Goal: Information Seeking & Learning: Learn about a topic

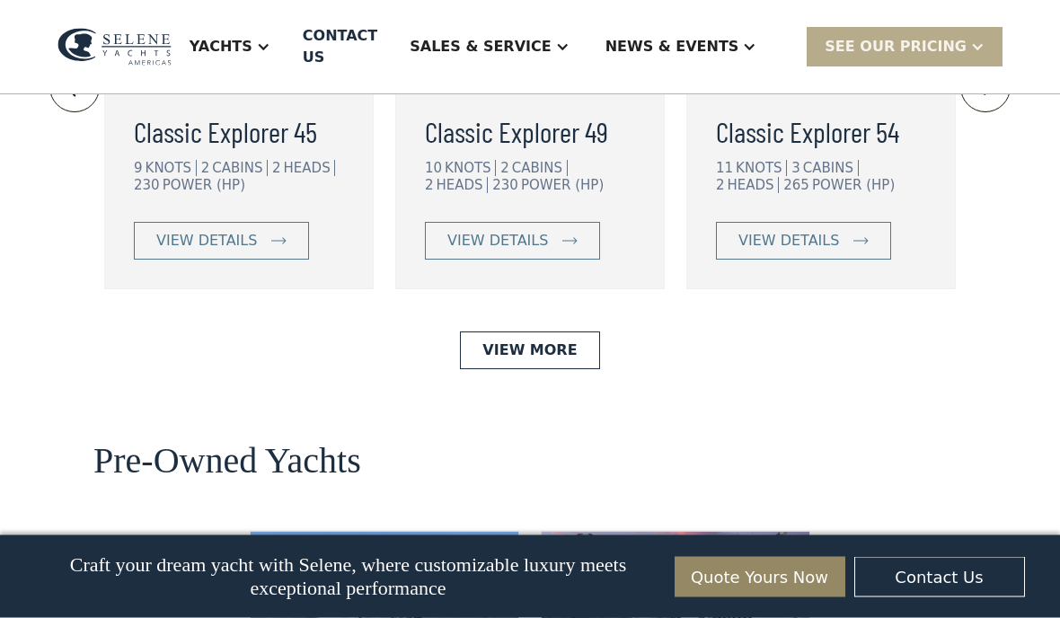
scroll to position [4166, 0]
click at [537, 252] on div "view details" at bounding box center [498, 241] width 101 height 22
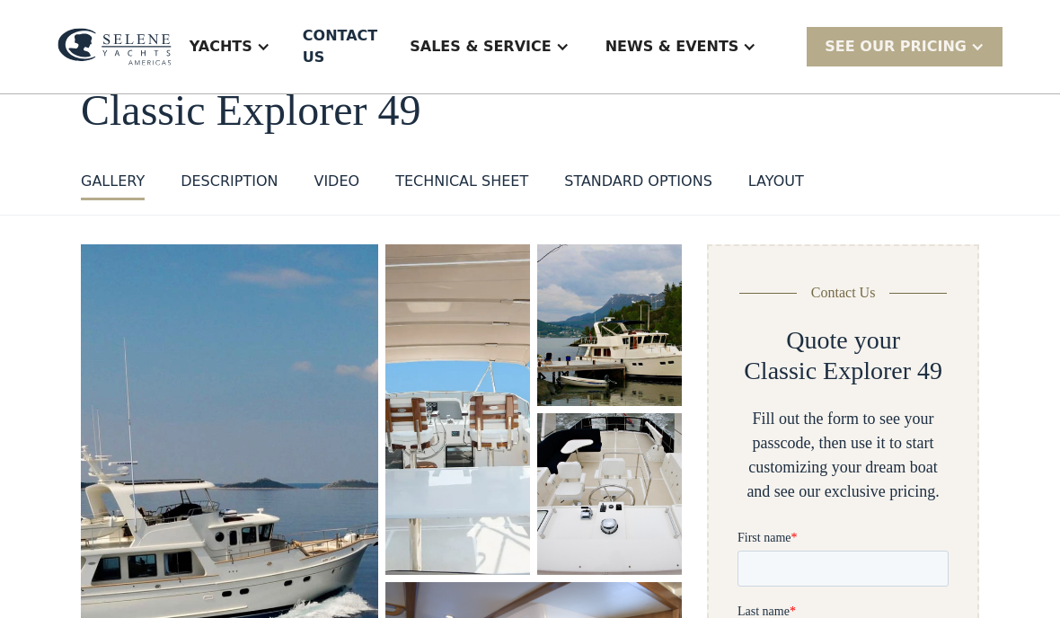
scroll to position [205, 0]
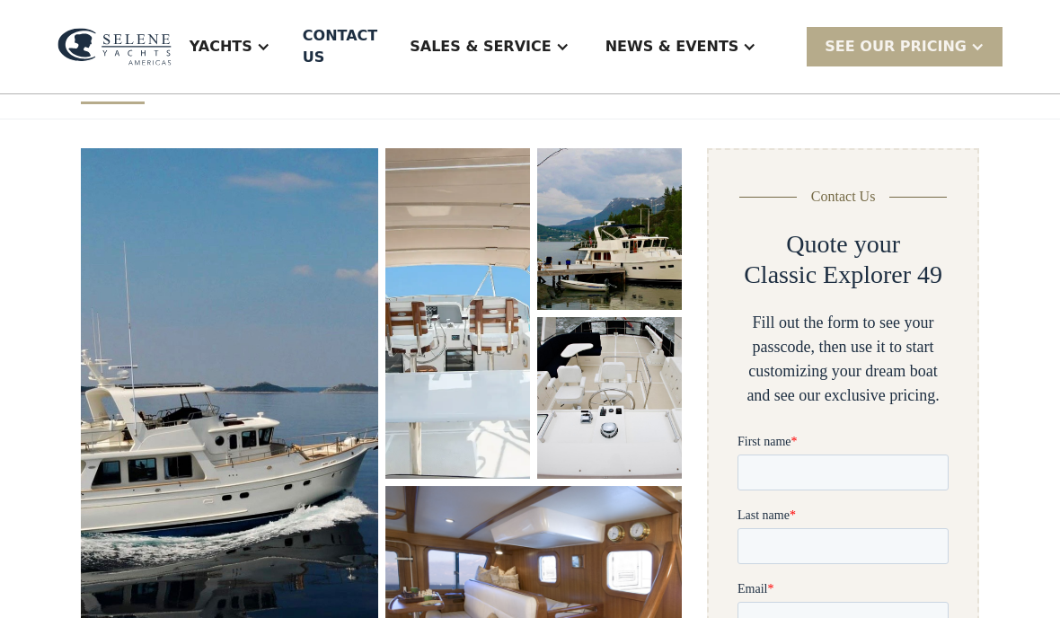
click at [518, 561] on img "open lightbox" at bounding box center [533, 593] width 297 height 214
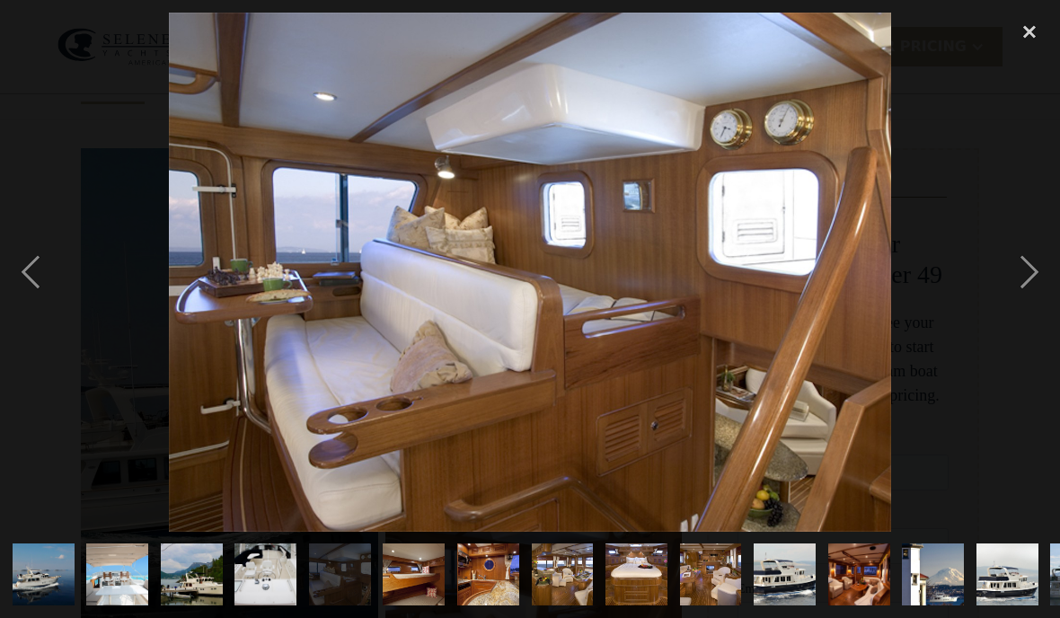
scroll to position [0, 0]
click at [1026, 280] on div "next image" at bounding box center [1029, 272] width 61 height 519
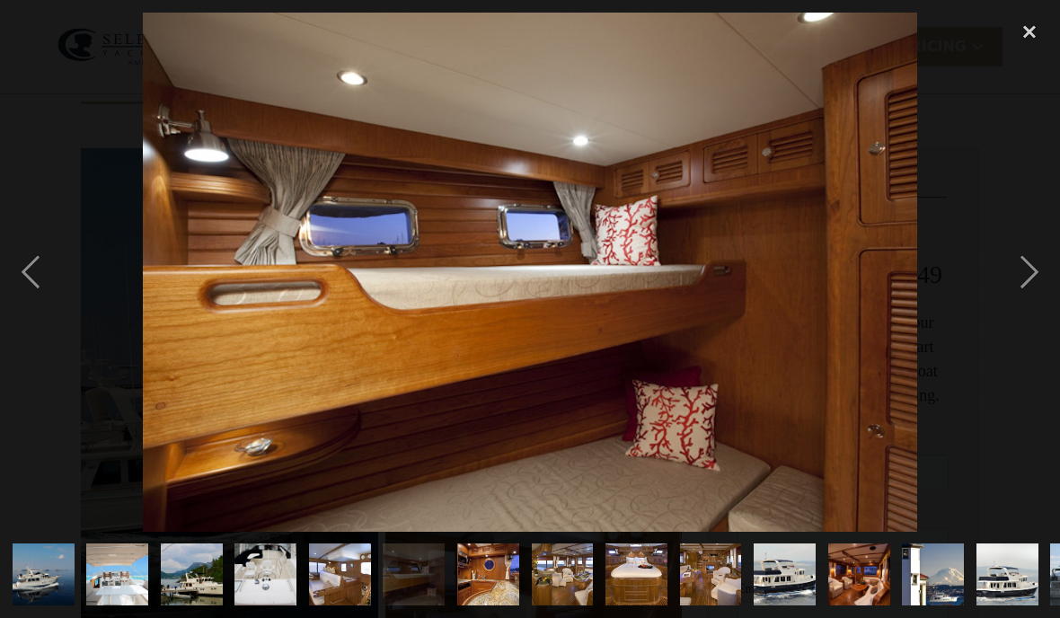
click at [1026, 279] on div "next image" at bounding box center [1029, 272] width 61 height 519
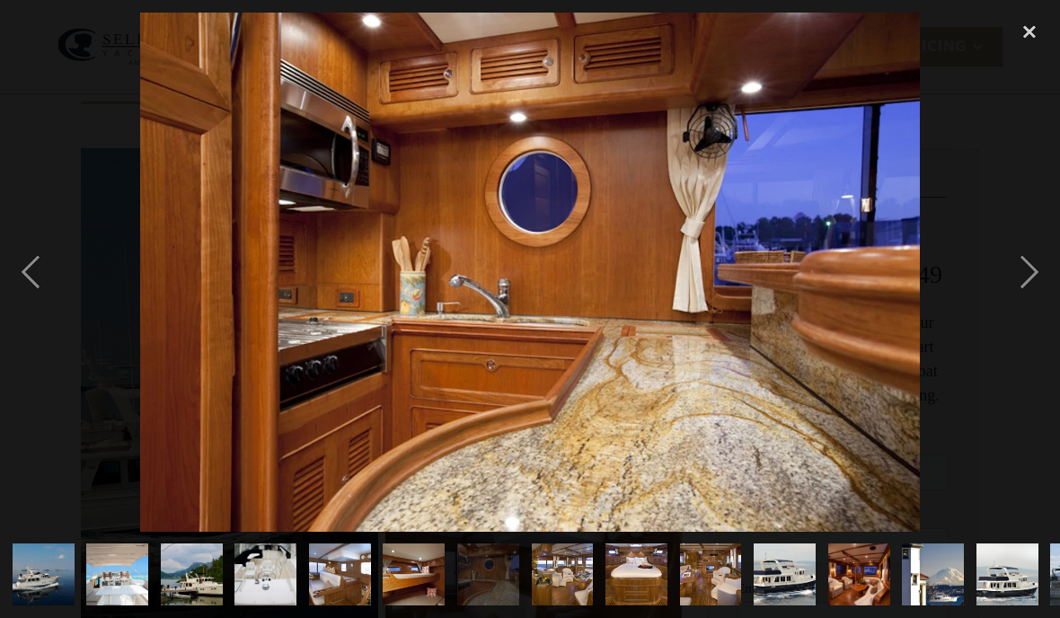
click at [1026, 275] on div "next image" at bounding box center [1029, 272] width 61 height 519
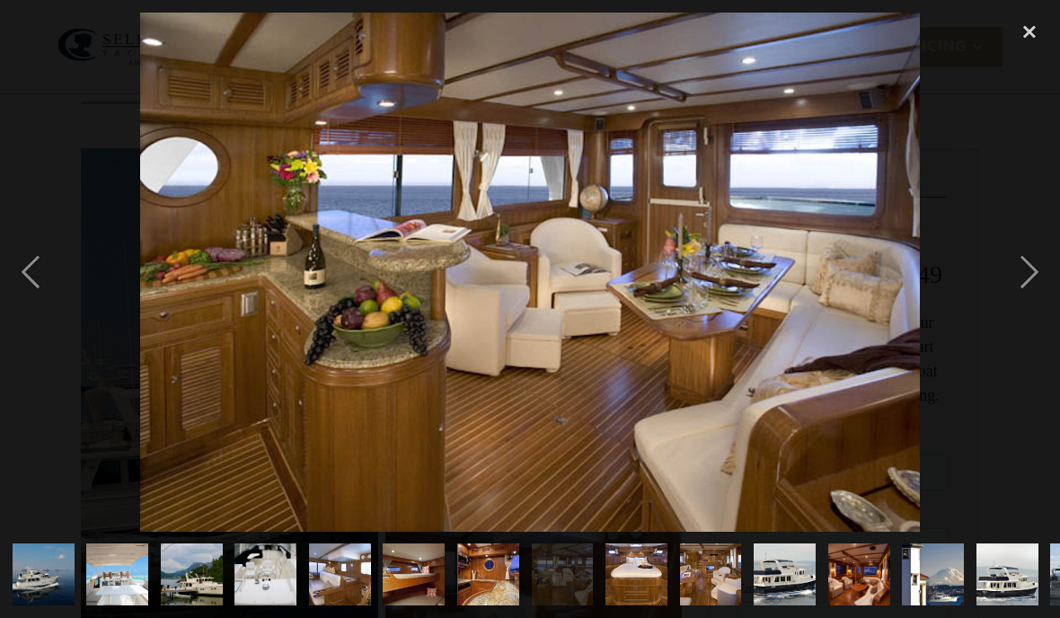
click at [1024, 279] on div "next image" at bounding box center [1029, 272] width 61 height 519
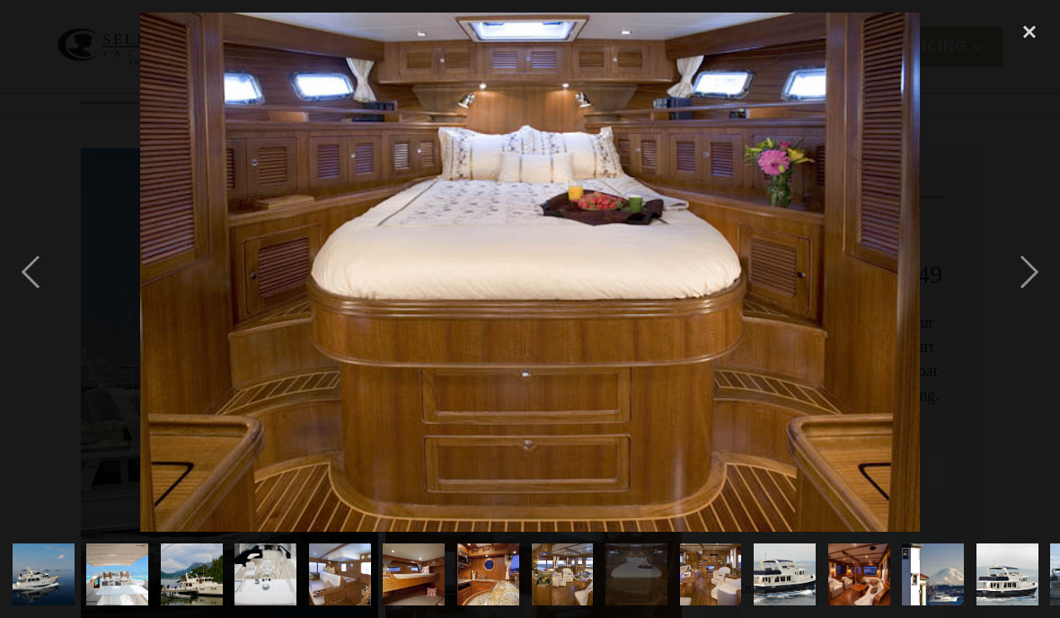
click at [1022, 278] on div "next image" at bounding box center [1029, 272] width 61 height 519
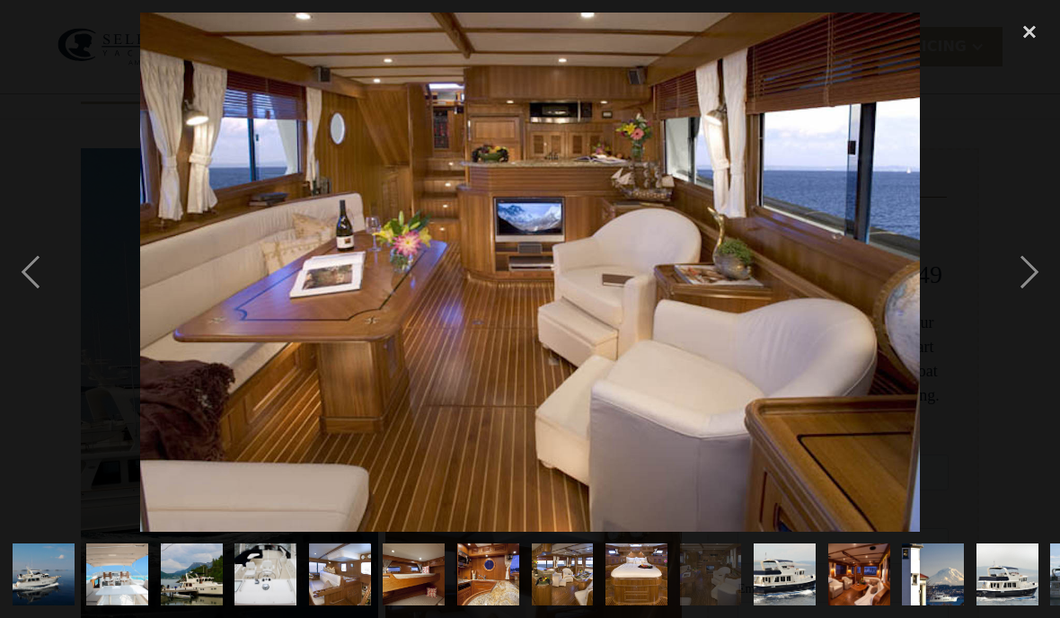
click at [1024, 274] on div "next image" at bounding box center [1029, 272] width 61 height 519
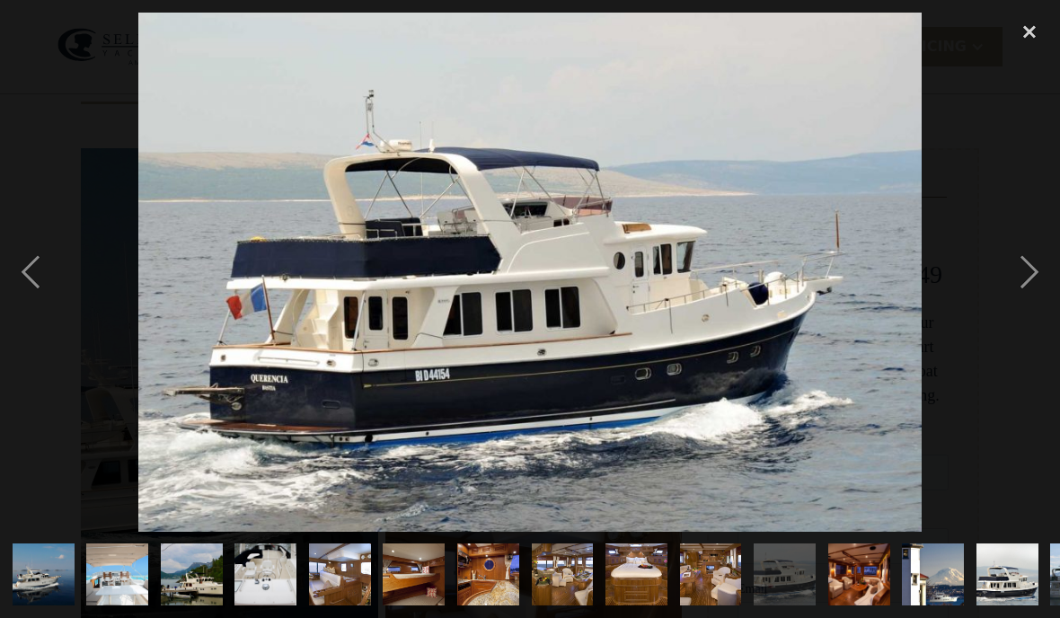
click at [1022, 279] on div "next image" at bounding box center [1029, 272] width 61 height 519
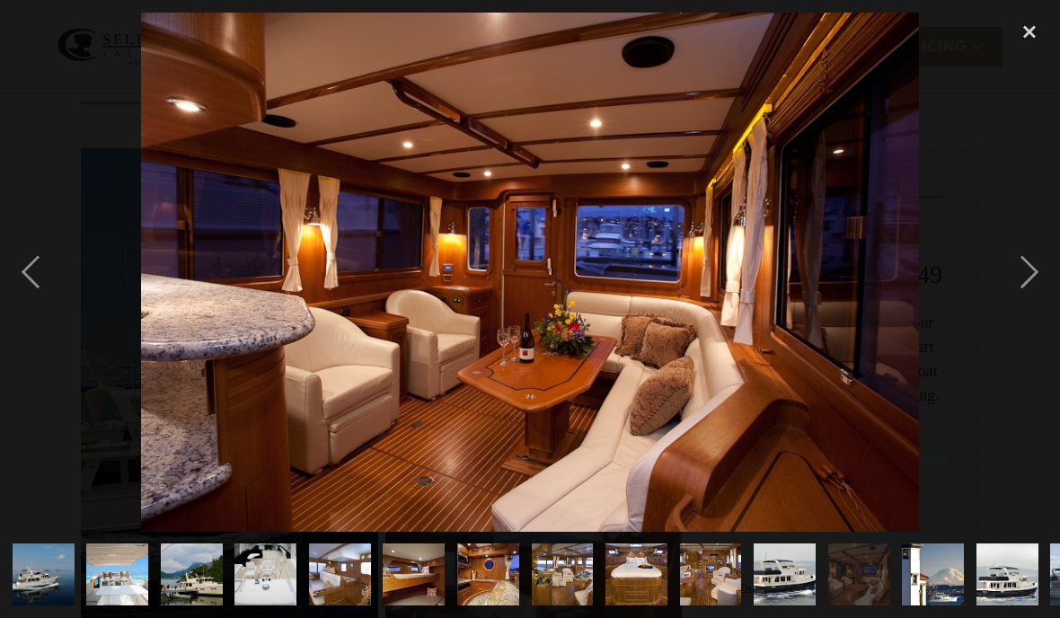
click at [1021, 275] on div "next image" at bounding box center [1029, 272] width 61 height 519
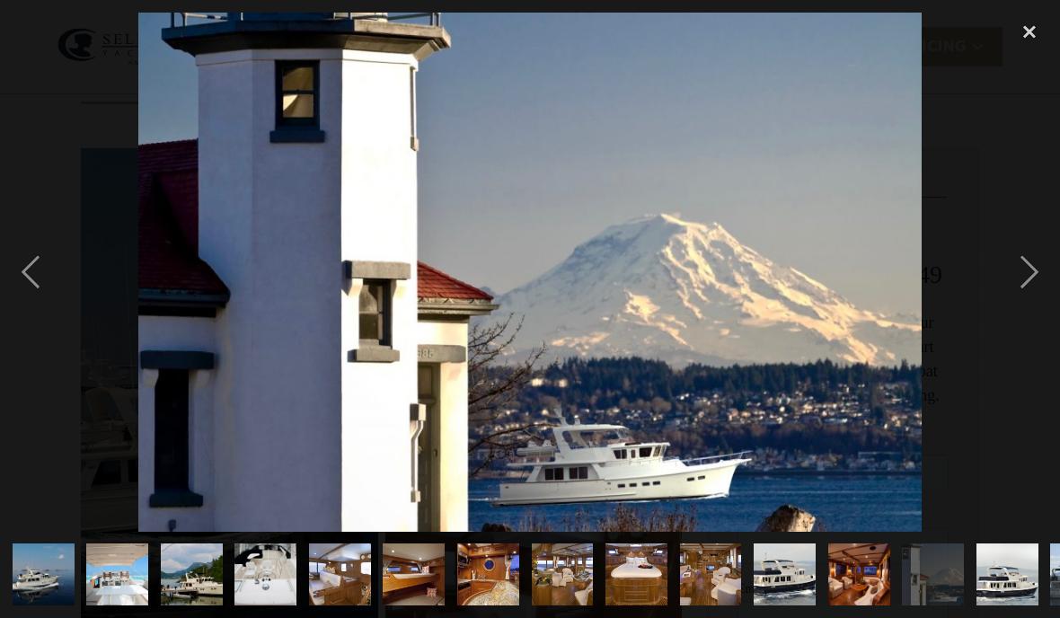
click at [1019, 279] on div "next image" at bounding box center [1029, 272] width 61 height 519
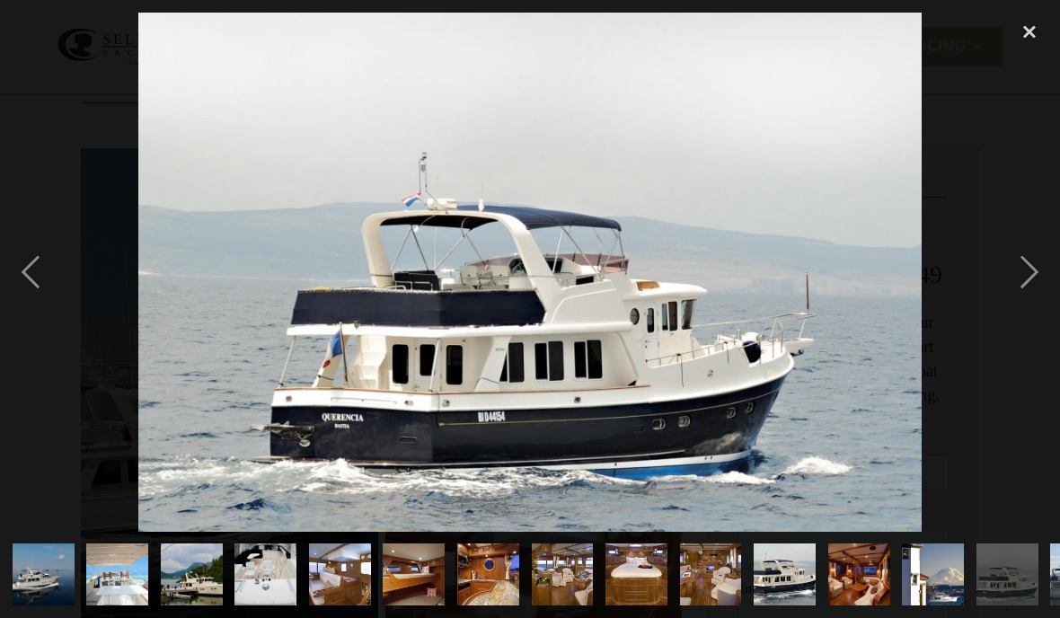
click at [1025, 270] on div "next image" at bounding box center [1029, 272] width 61 height 519
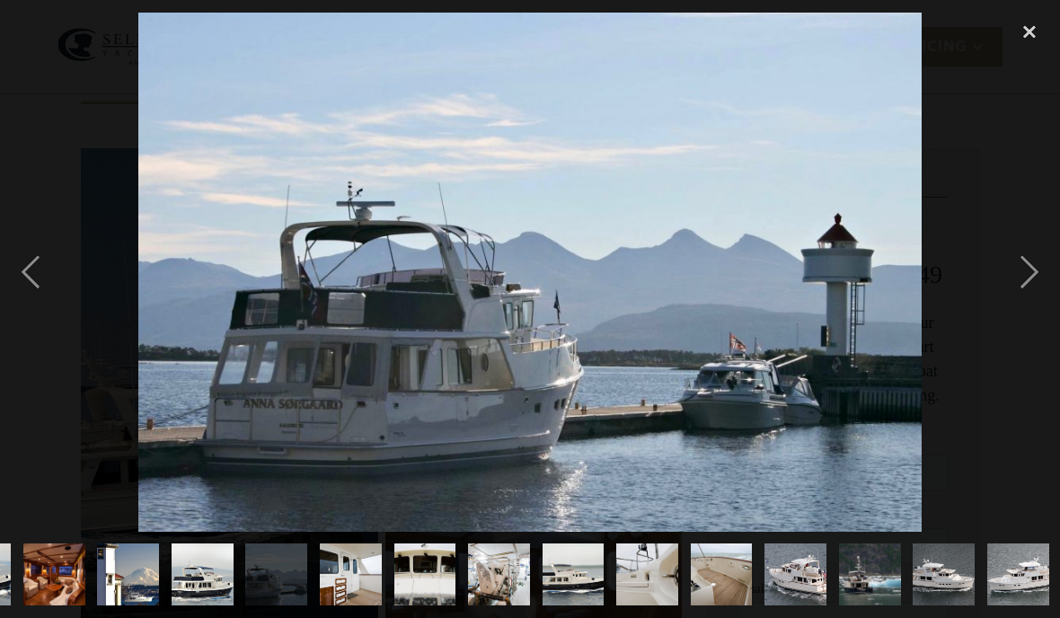
scroll to position [0, 806]
click at [1013, 281] on div "next image" at bounding box center [1029, 272] width 61 height 519
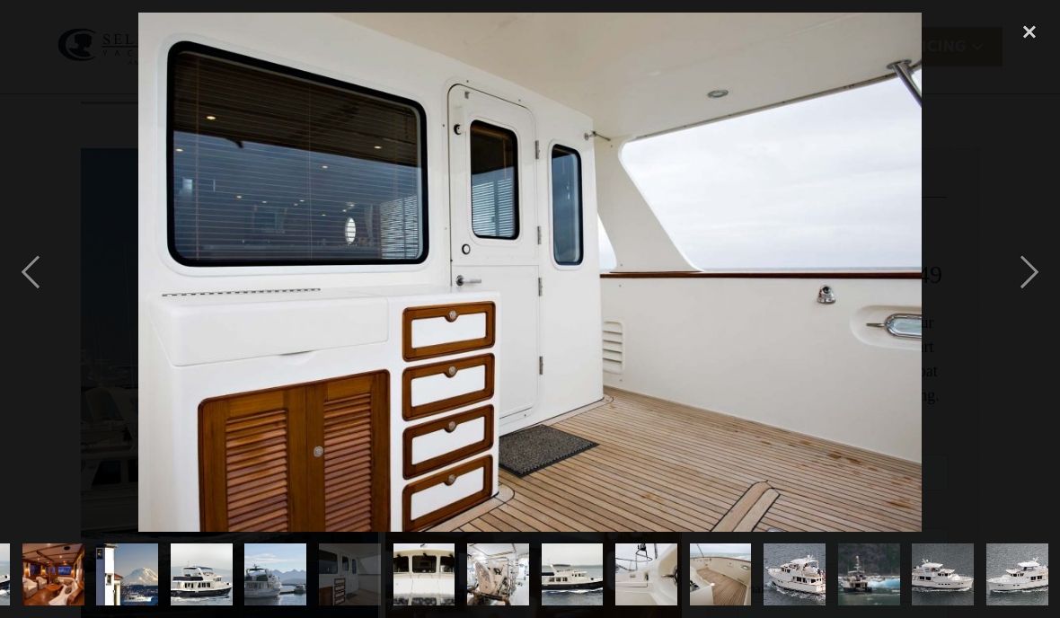
click at [1024, 275] on div "next image" at bounding box center [1029, 272] width 61 height 519
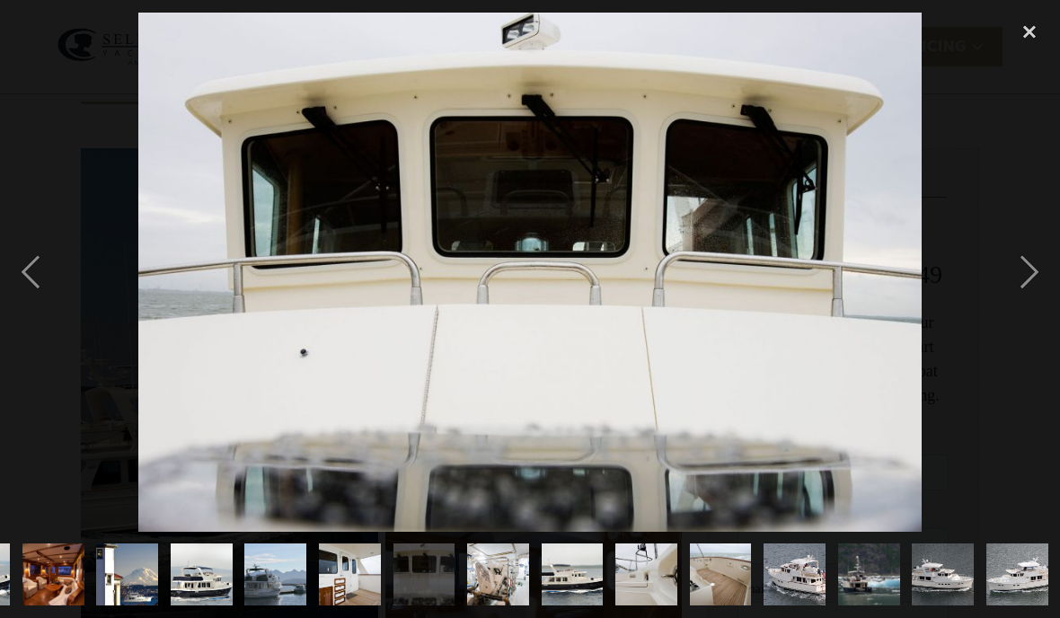
click at [1024, 272] on div "next image" at bounding box center [1029, 272] width 61 height 519
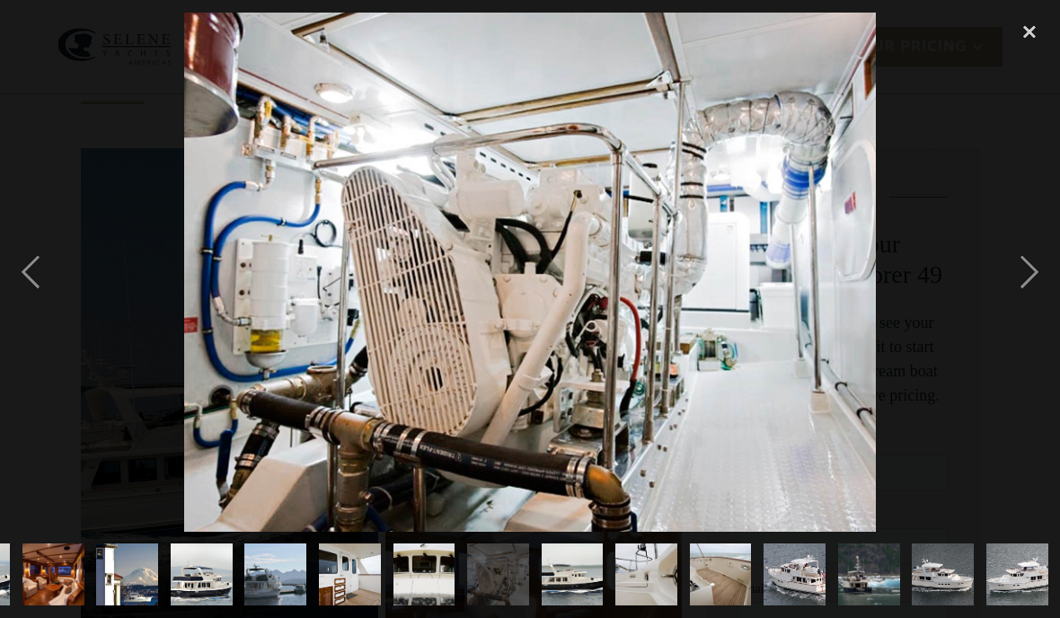
click at [1027, 276] on div "next image" at bounding box center [1029, 272] width 61 height 519
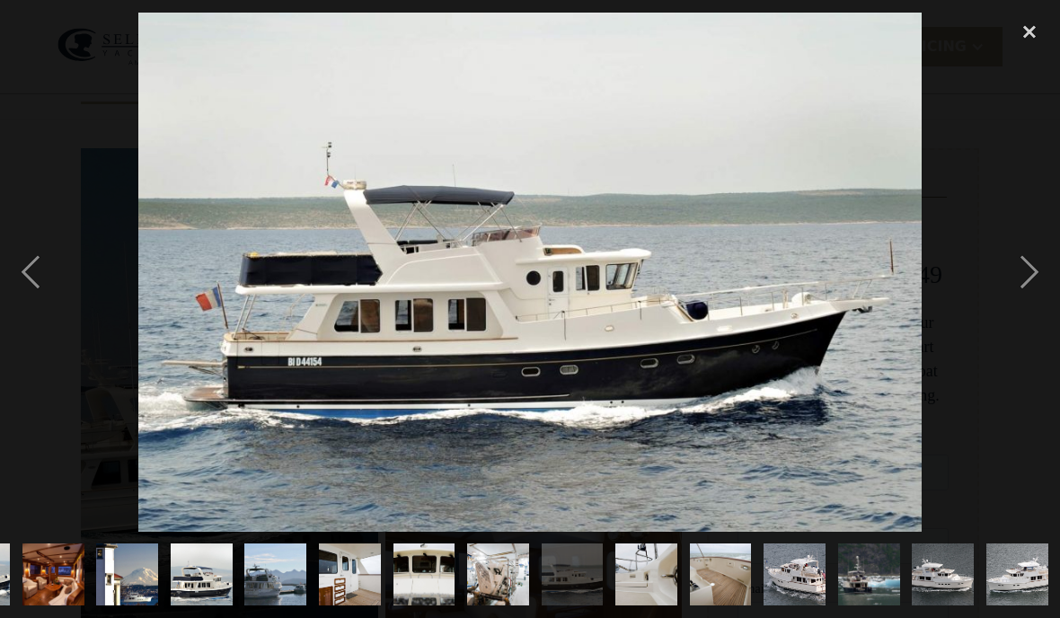
click at [1024, 274] on div "next image" at bounding box center [1029, 272] width 61 height 519
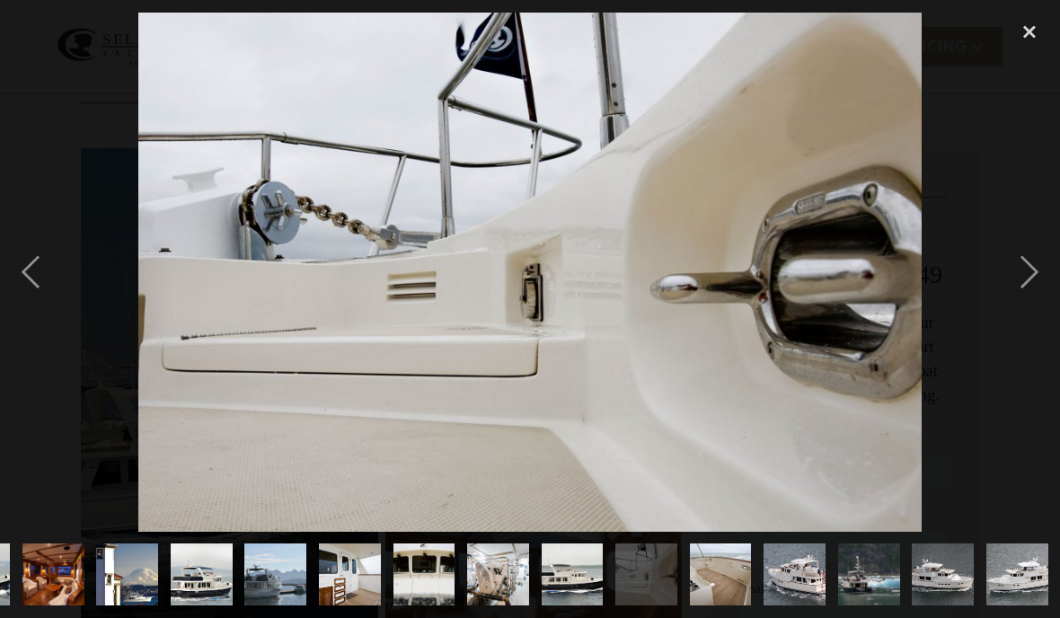
click at [1028, 279] on div "next image" at bounding box center [1029, 272] width 61 height 519
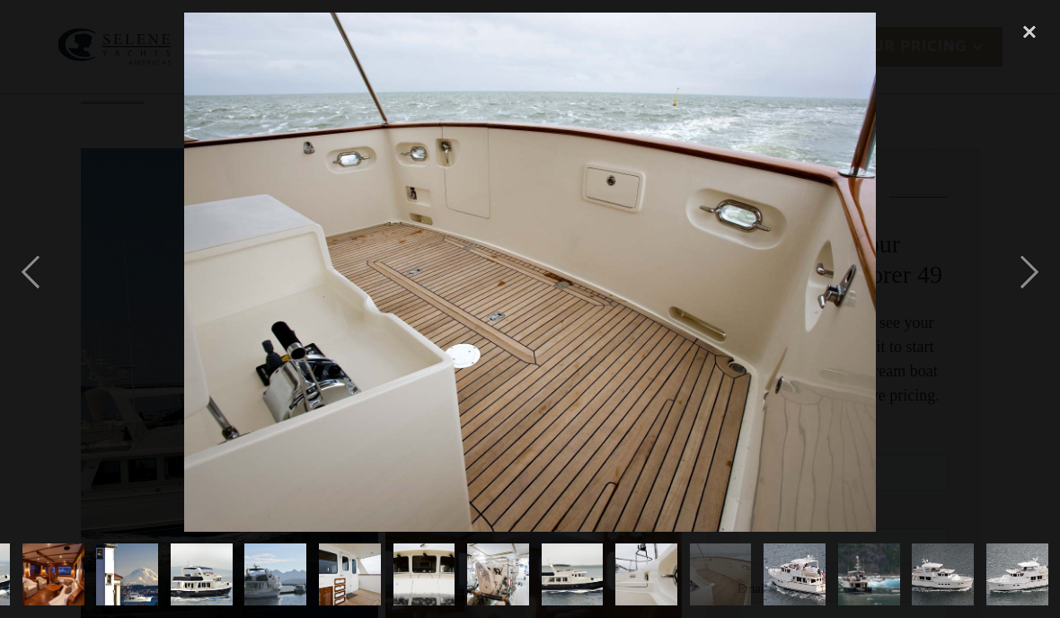
click at [1024, 274] on div "next image" at bounding box center [1029, 272] width 61 height 519
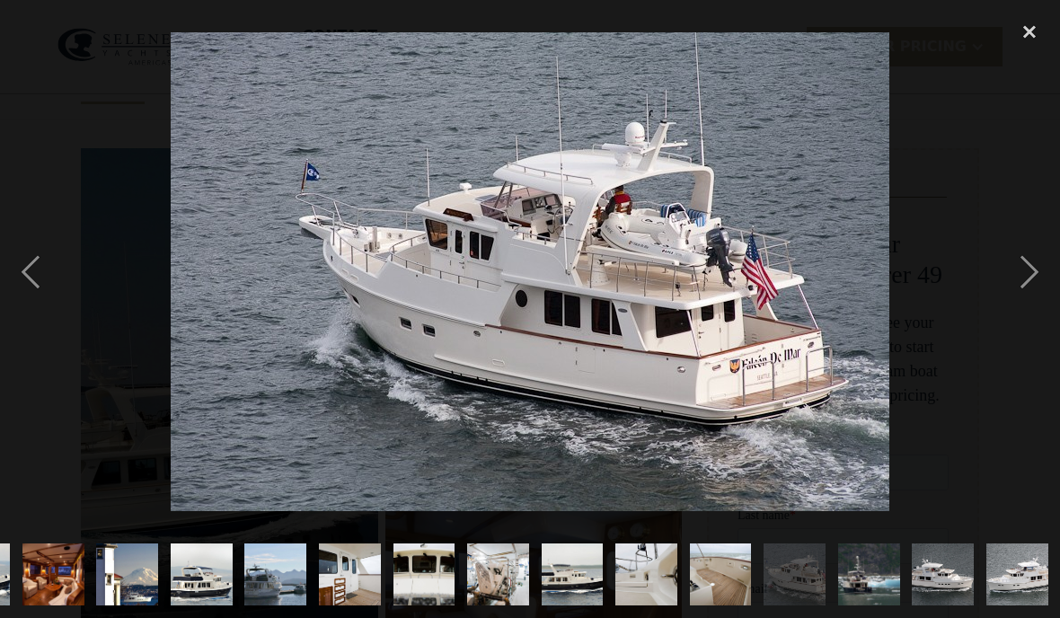
click at [1024, 267] on div "next image" at bounding box center [1029, 272] width 61 height 519
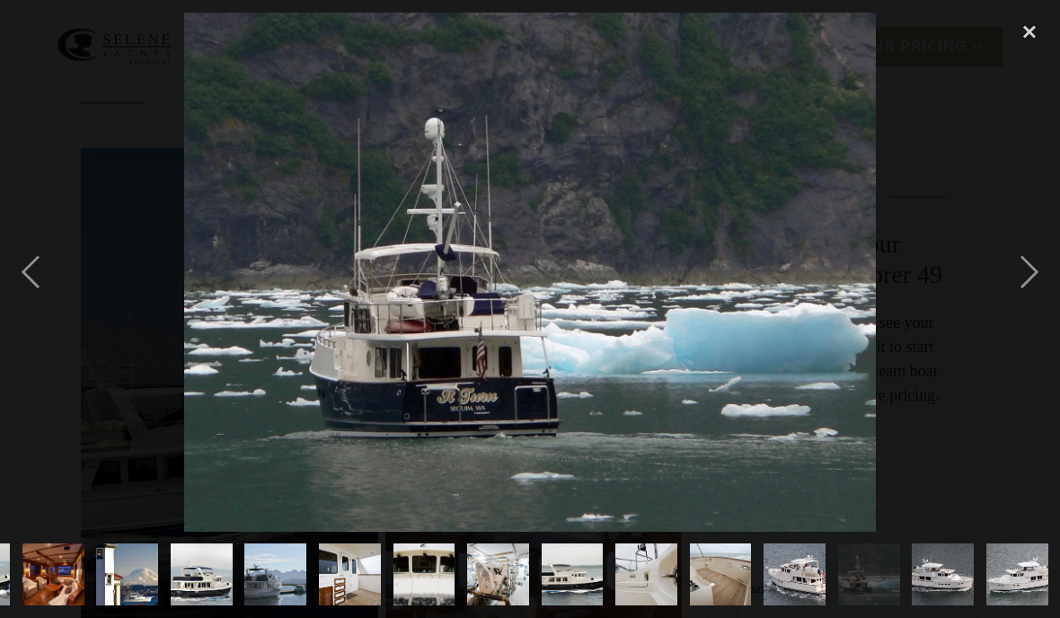
click at [1026, 271] on div "next image" at bounding box center [1029, 272] width 61 height 519
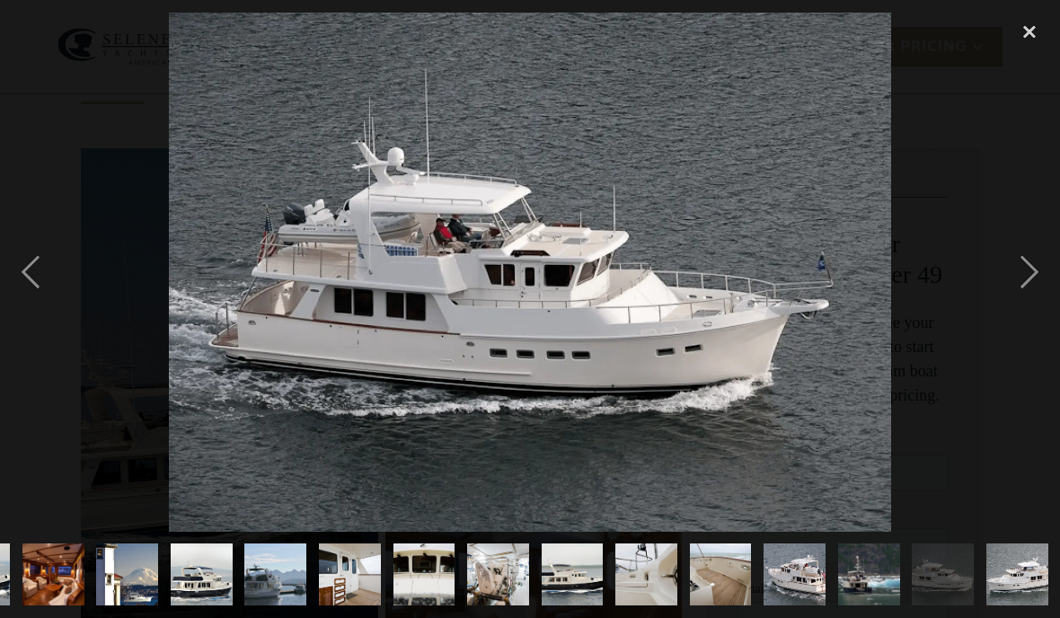
click at [1029, 270] on div "next image" at bounding box center [1029, 272] width 61 height 519
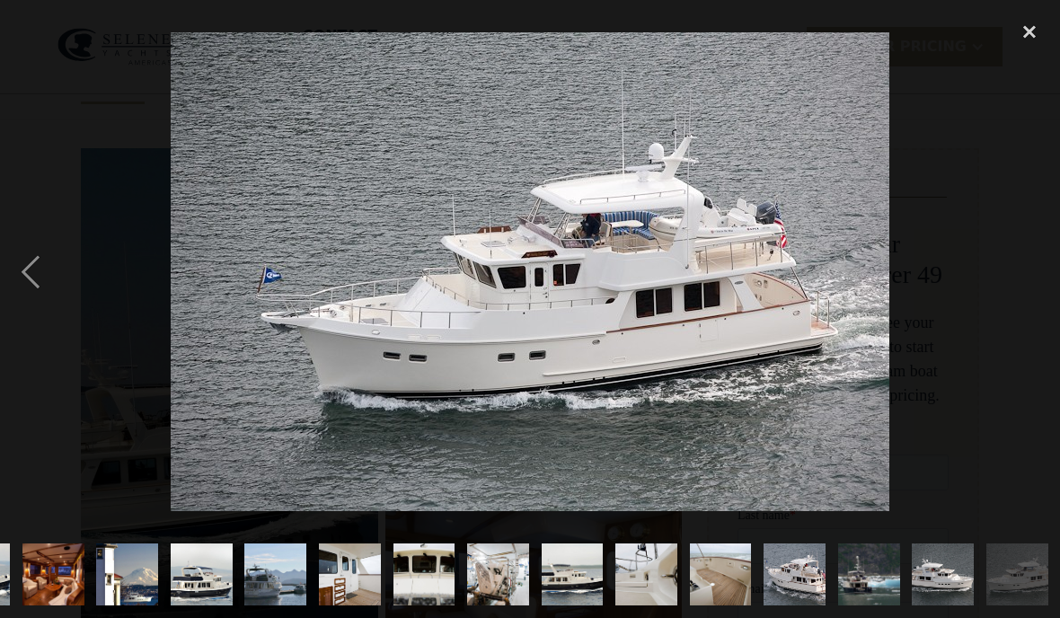
click at [1026, 270] on div "next image" at bounding box center [1029, 272] width 61 height 519
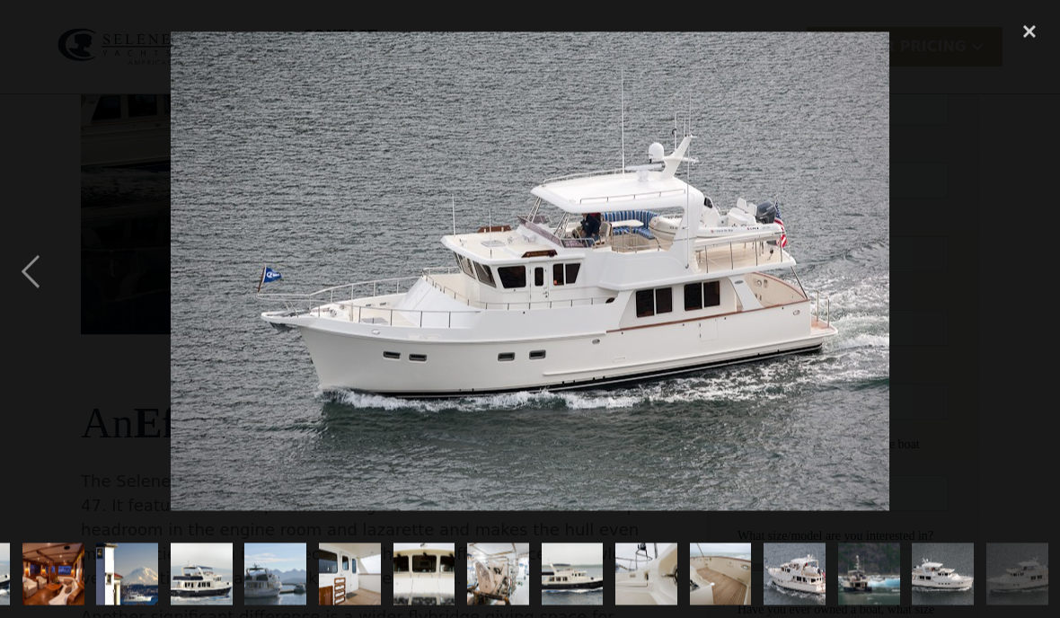
scroll to position [587, 0]
click at [1020, 36] on div "close lightbox" at bounding box center [1029, 33] width 61 height 40
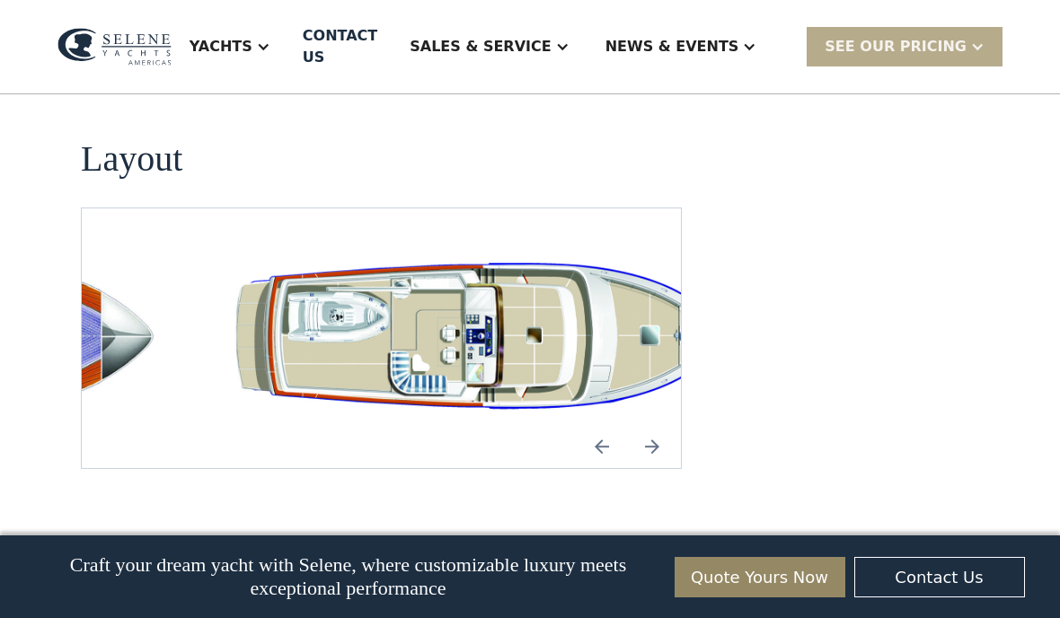
scroll to position [3437, 0]
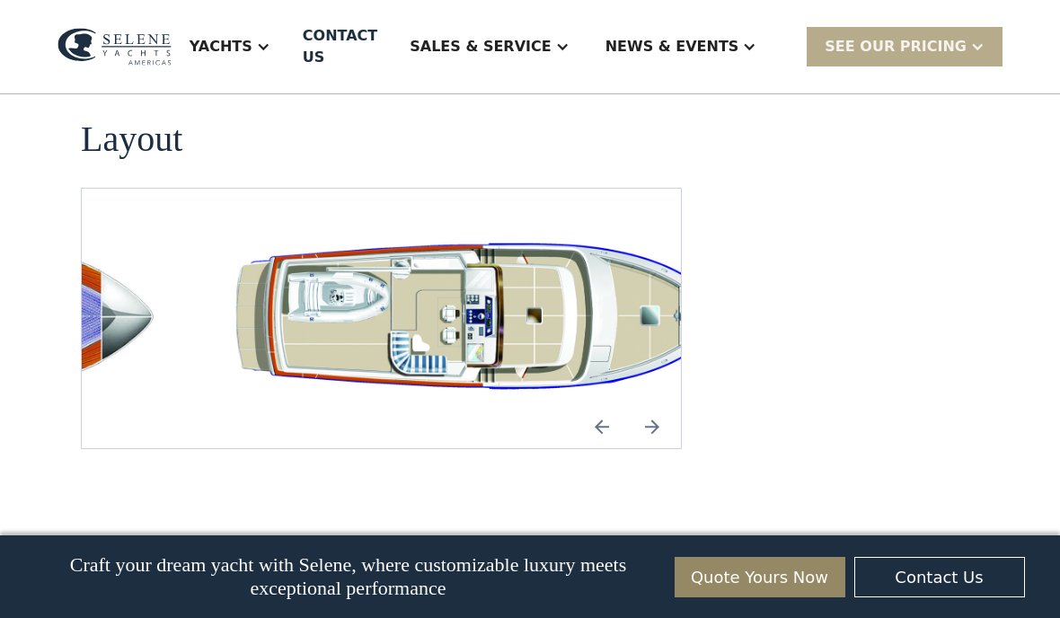
click at [607, 405] on img "Previous slide" at bounding box center [601, 426] width 43 height 43
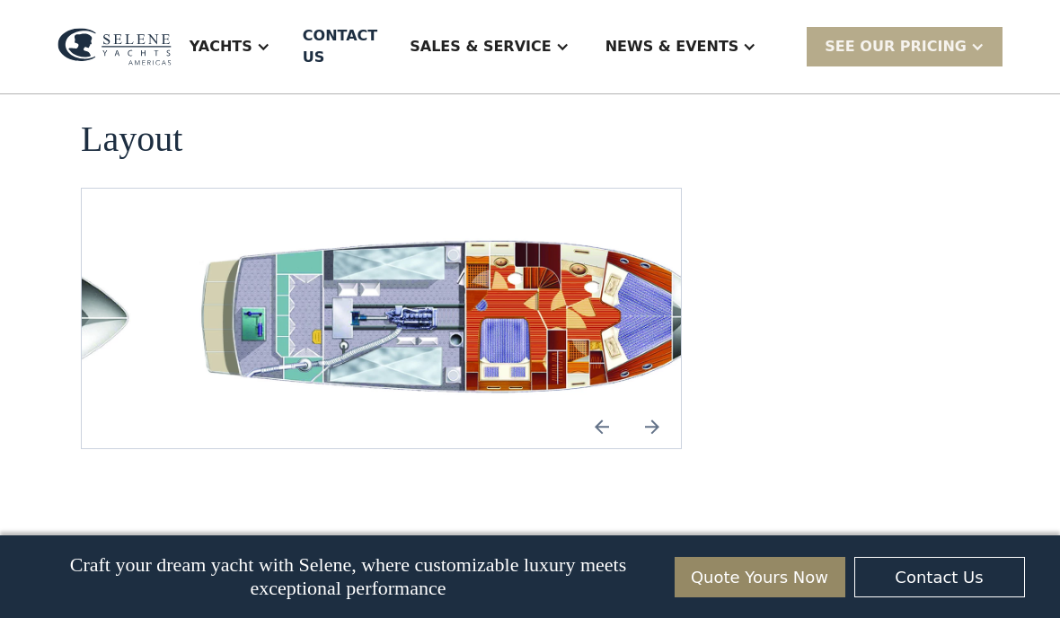
click at [607, 405] on img "Previous slide" at bounding box center [601, 426] width 43 height 43
click at [600, 405] on img "Previous slide" at bounding box center [601, 426] width 43 height 43
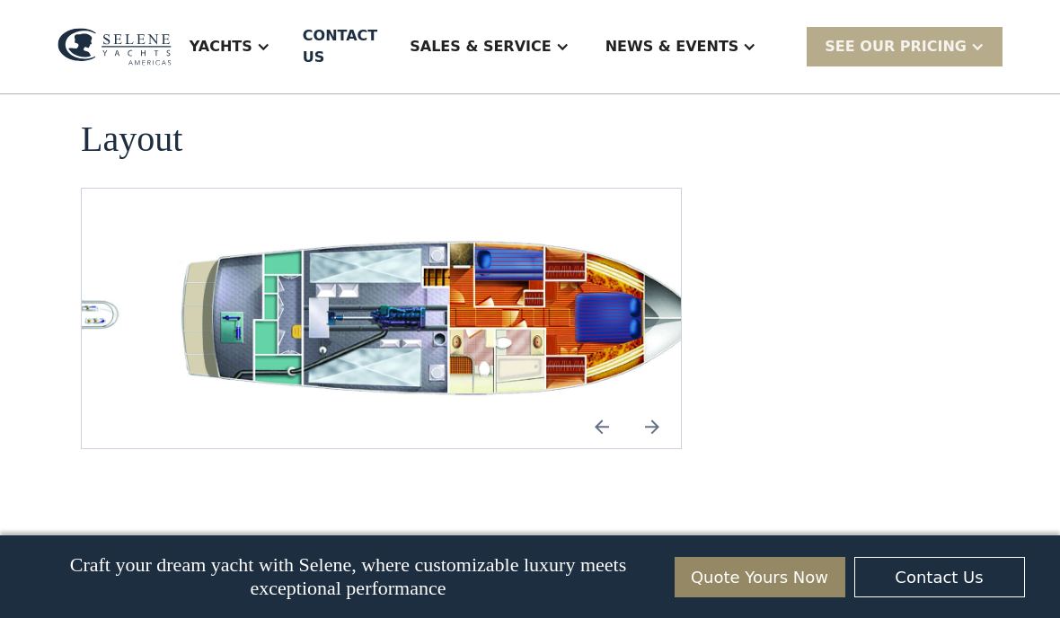
click at [646, 405] on img "Next slide" at bounding box center [652, 426] width 43 height 43
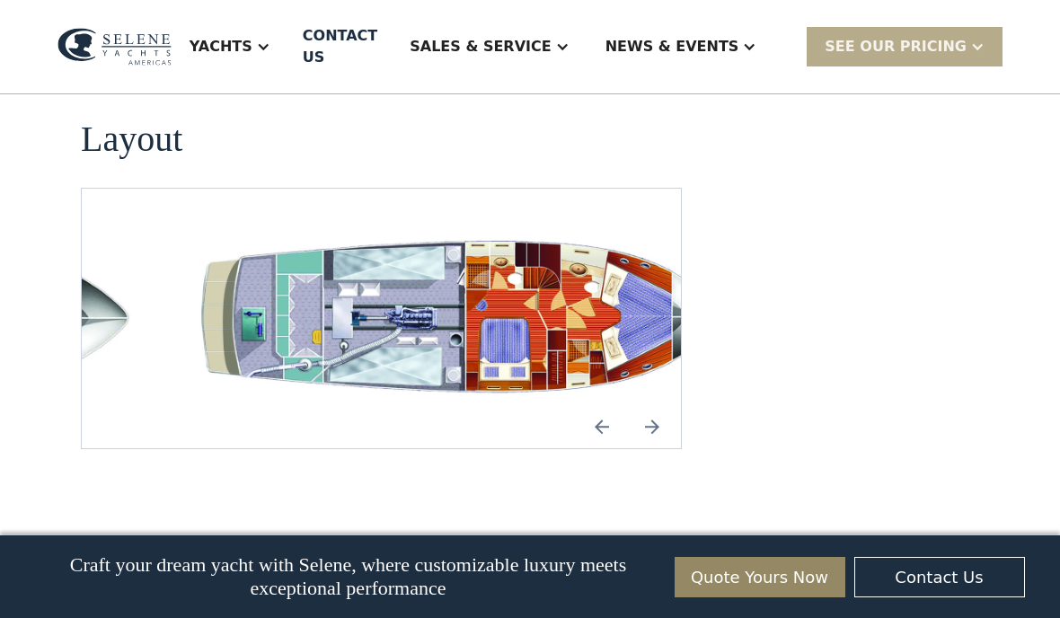
click at [644, 405] on img "Next slide" at bounding box center [652, 426] width 43 height 43
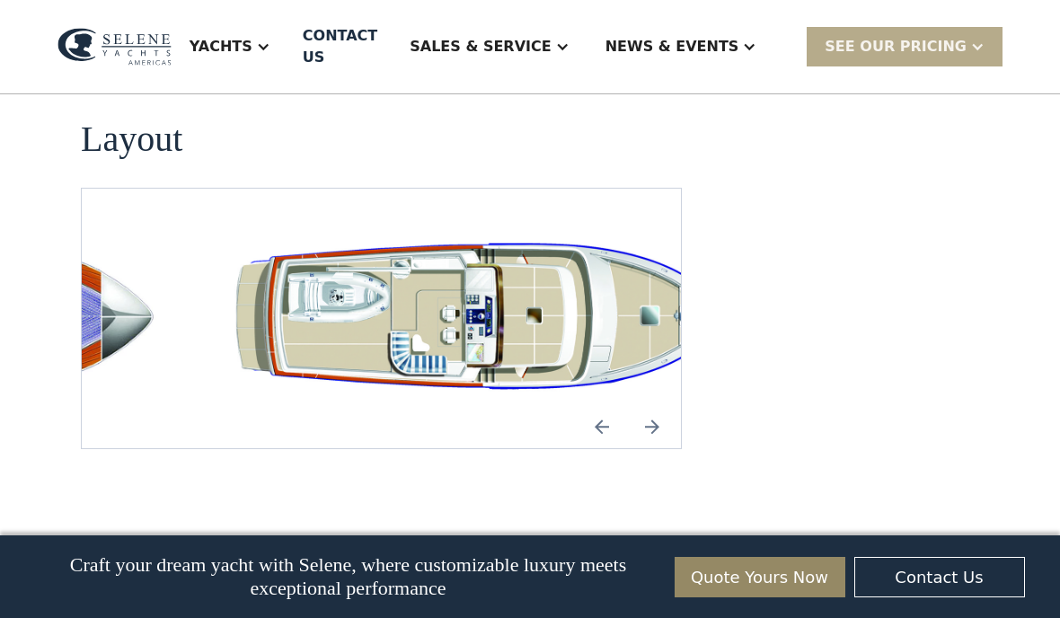
click at [652, 405] on img "Next slide" at bounding box center [652, 426] width 43 height 43
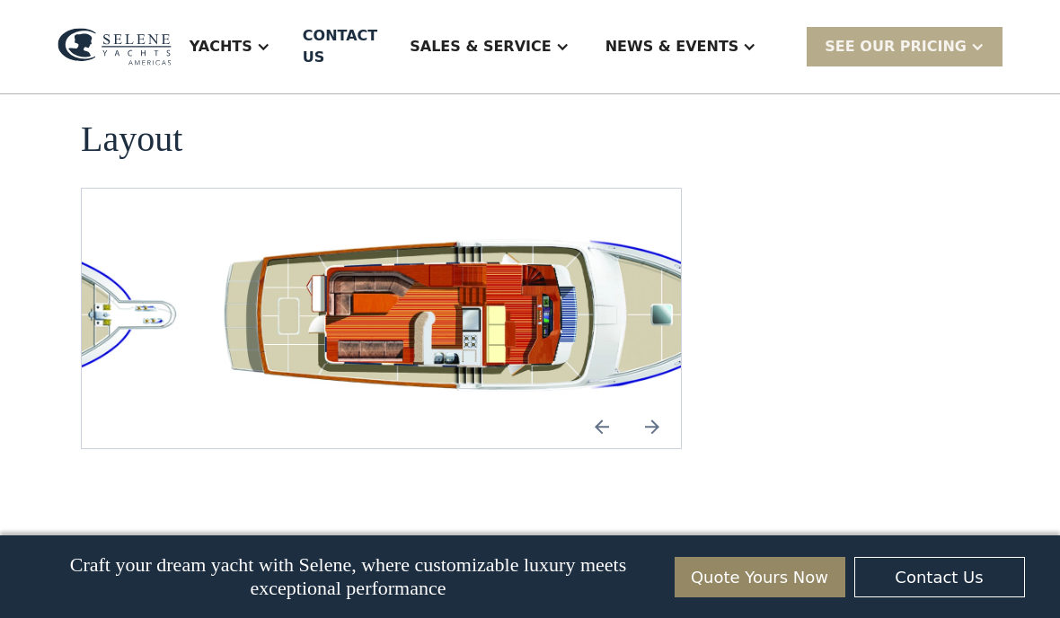
click at [607, 405] on img "Previous slide" at bounding box center [601, 426] width 43 height 43
click at [654, 405] on img "Next slide" at bounding box center [652, 426] width 43 height 43
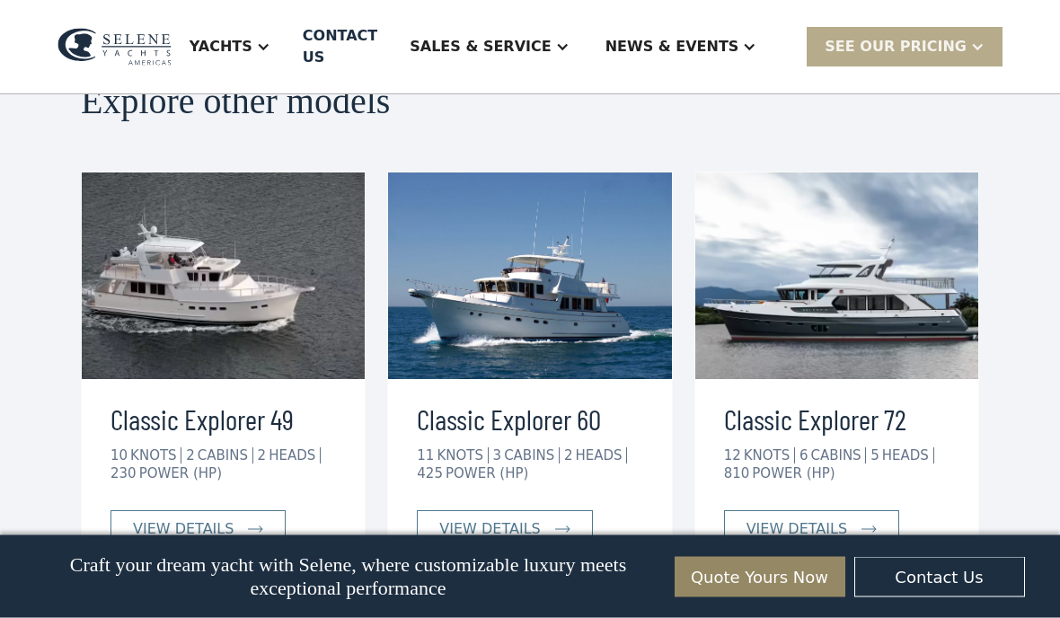
scroll to position [4047, 0]
click at [253, 37] on div "Yachts" at bounding box center [221, 47] width 63 height 22
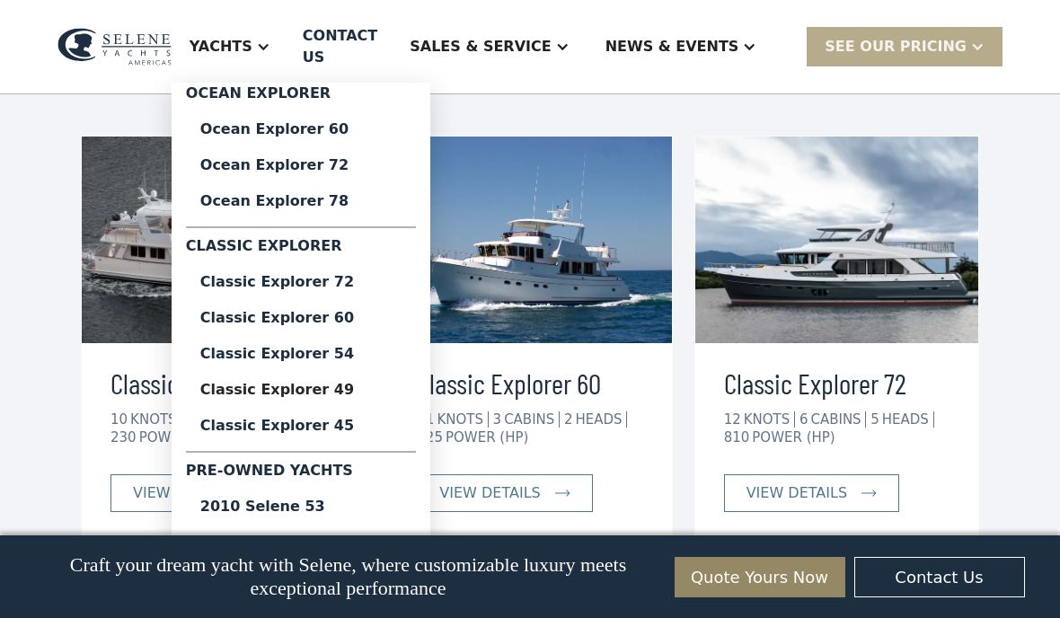
scroll to position [4106, 0]
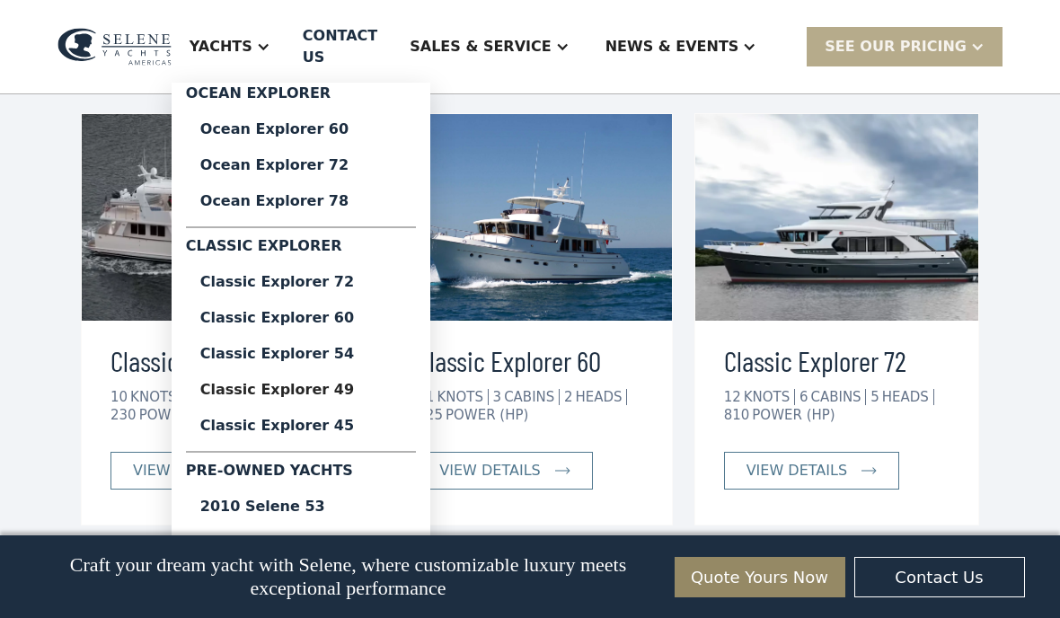
click at [300, 536] on div "2013 Selene 54" at bounding box center [300, 543] width 201 height 14
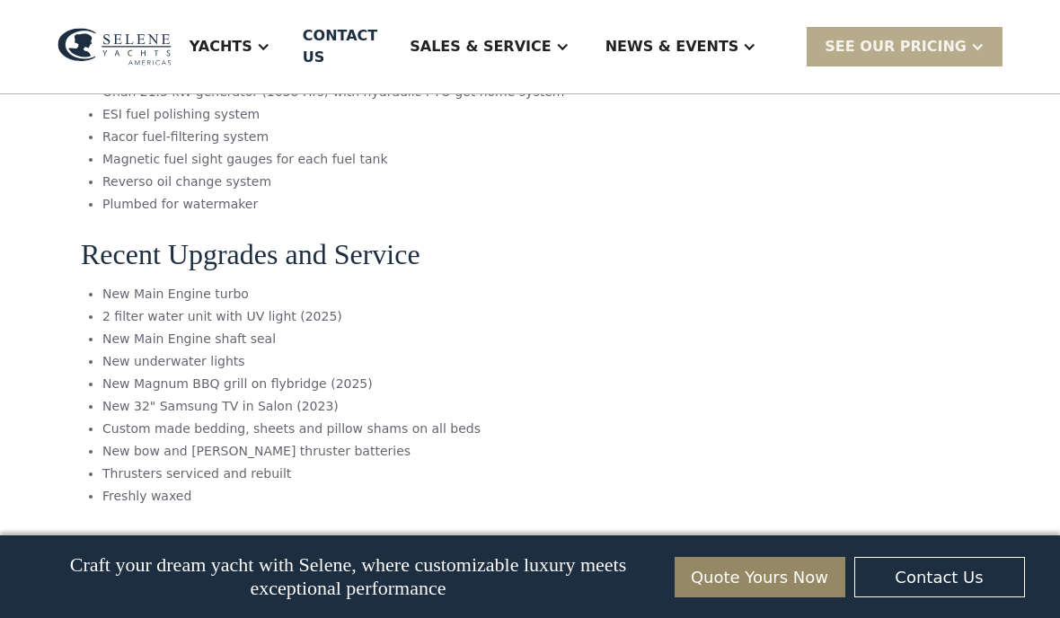
scroll to position [8164, 0]
